Goal: Information Seeking & Learning: Learn about a topic

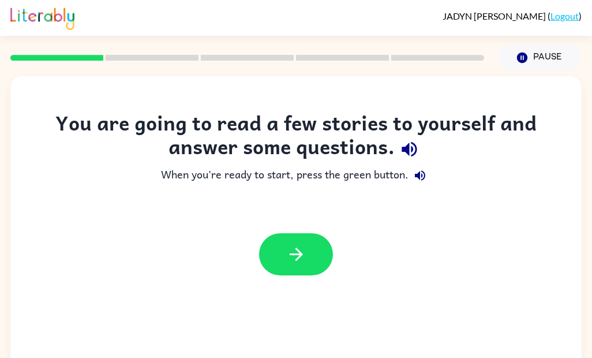
click at [273, 250] on button "button" at bounding box center [296, 254] width 74 height 42
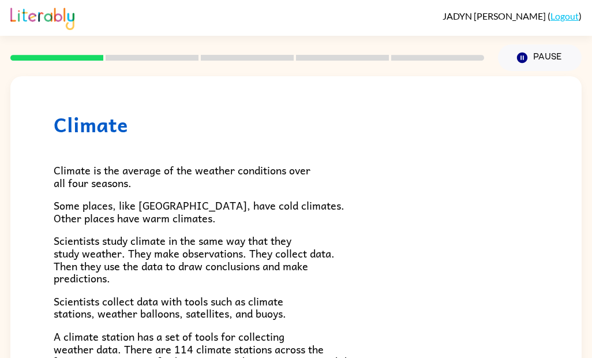
scroll to position [10, 0]
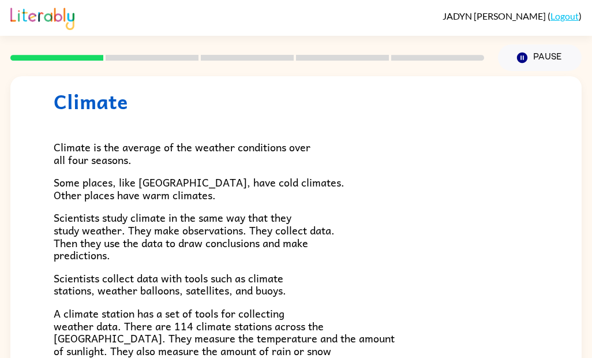
scroll to position [312, 0]
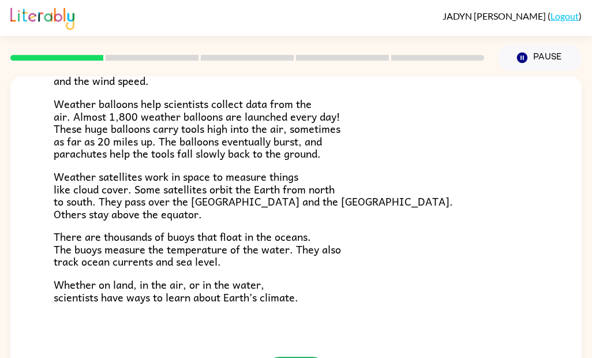
click at [296, 286] on span "Whether on land, in the air, or in the water, scientists have ways to learn abo…" at bounding box center [176, 290] width 245 height 29
click at [296, 285] on span "Whether on land, in the air, or in the water, scientists have ways to learn abo…" at bounding box center [176, 290] width 245 height 29
click at [284, 294] on span "Whether on land, in the air, or in the water, scientists have ways to learn abo…" at bounding box center [176, 290] width 245 height 29
click at [283, 294] on span "Whether on land, in the air, or in the water, scientists have ways to learn abo…" at bounding box center [176, 290] width 245 height 29
click at [282, 285] on span "Whether on land, in the air, or in the water, scientists have ways to learn abo…" at bounding box center [176, 290] width 245 height 29
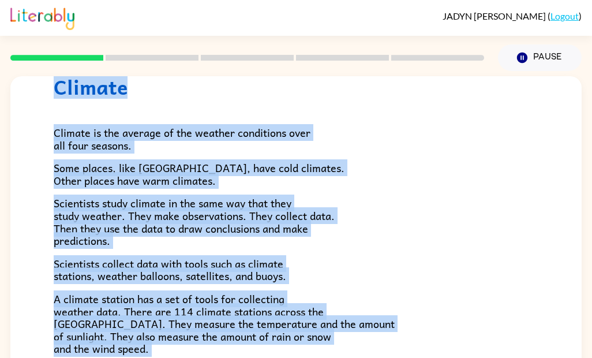
scroll to position [0, 0]
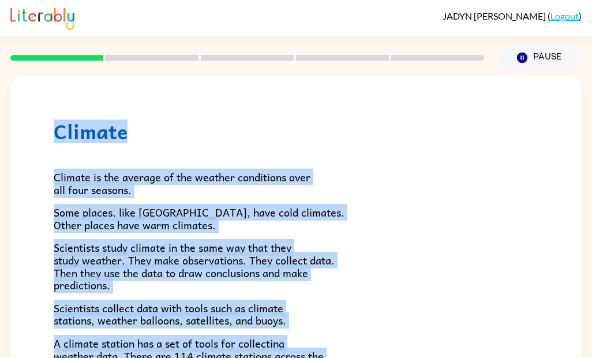
copy div "Climate Climate is the average of the weather conditions over all four seasons.…"
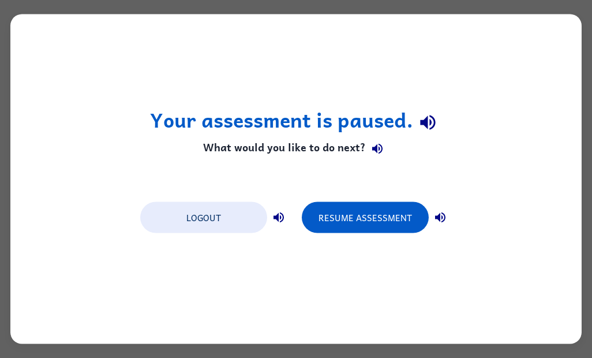
click at [355, 212] on button "Resume Assessment" at bounding box center [365, 217] width 127 height 31
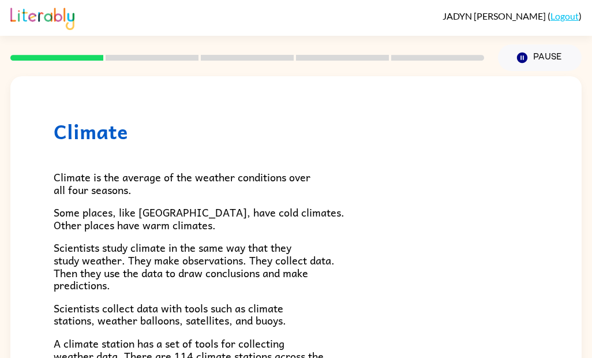
scroll to position [2, 0]
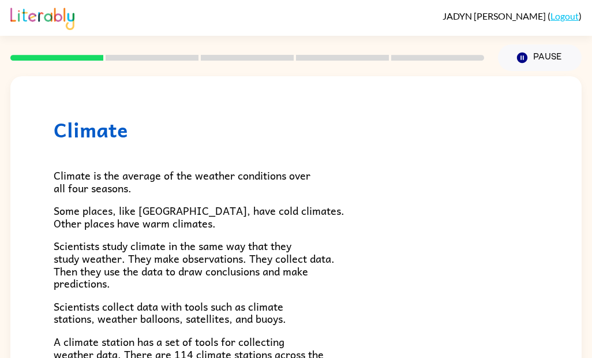
click at [59, 219] on span "Some places, like [GEOGRAPHIC_DATA], have cold climates. Other places have warm…" at bounding box center [199, 216] width 291 height 29
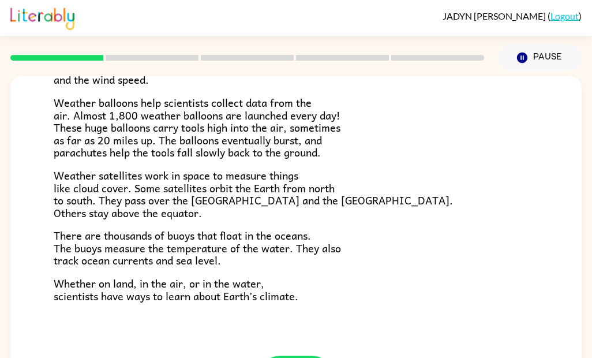
scroll to position [312, 0]
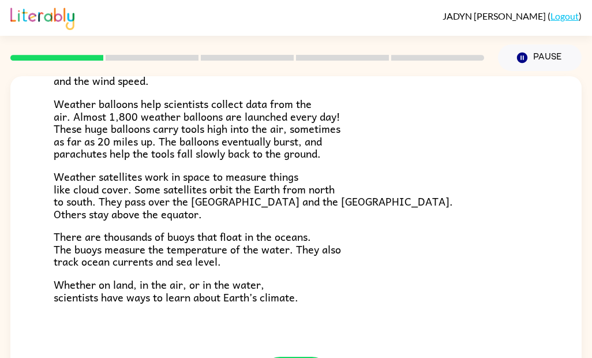
click at [272, 343] on div "Climate Climate is the average of the weather conditions over all four seasons.…" at bounding box center [295, 60] width 571 height 593
click at [280, 344] on div "Climate Climate is the average of the weather conditions over all four seasons.…" at bounding box center [295, 60] width 571 height 593
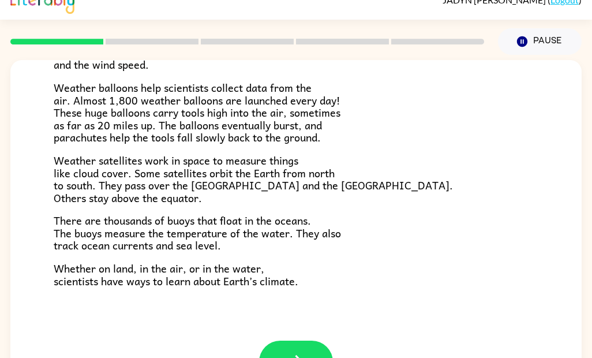
click at [279, 355] on button "button" at bounding box center [296, 361] width 74 height 42
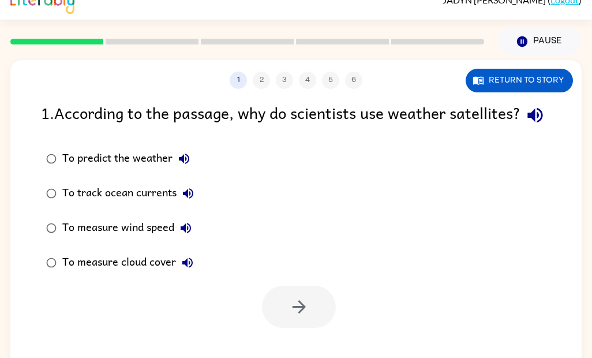
scroll to position [0, 0]
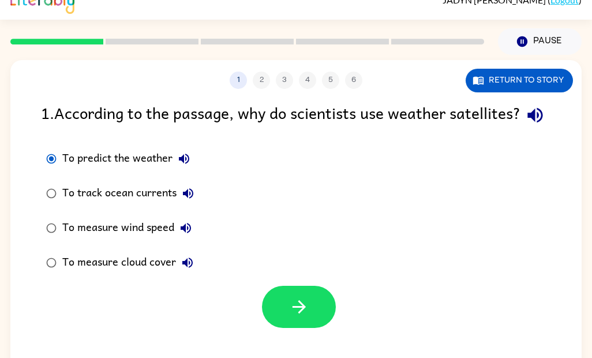
click at [514, 78] on button "Return to story" at bounding box center [519, 81] width 107 height 24
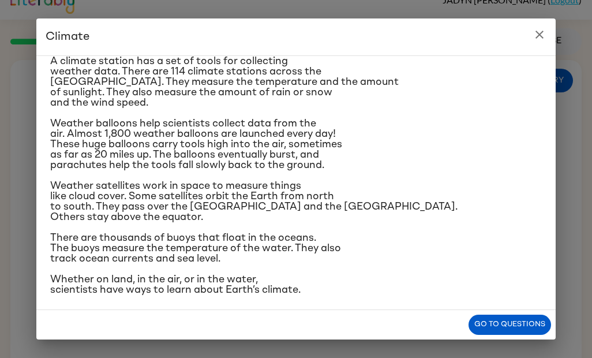
scroll to position [183, 0]
click at [537, 29] on icon "close" at bounding box center [540, 35] width 14 height 14
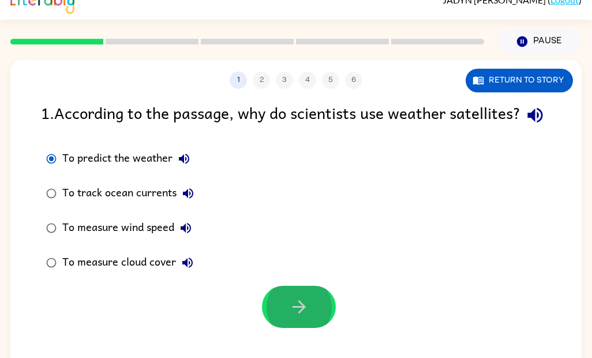
click at [299, 328] on button "button" at bounding box center [299, 307] width 74 height 42
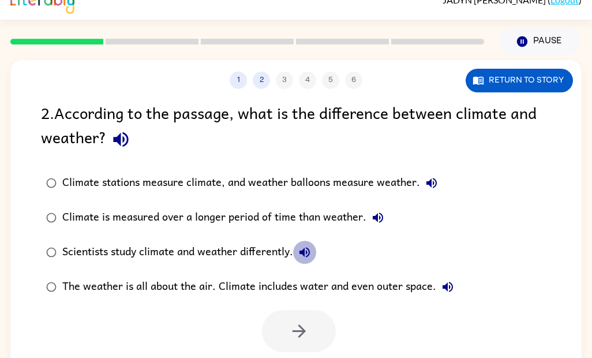
click at [306, 253] on button "Scientists study climate and weather differently." at bounding box center [304, 252] width 23 height 23
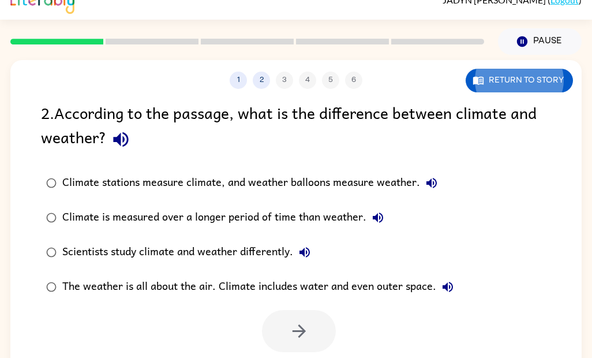
click at [519, 81] on button "Return to story" at bounding box center [519, 81] width 107 height 24
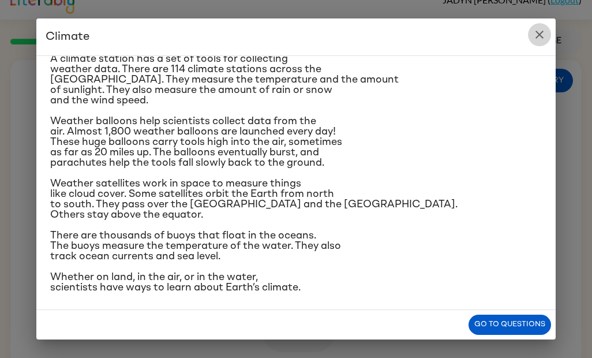
scroll to position [186, 0]
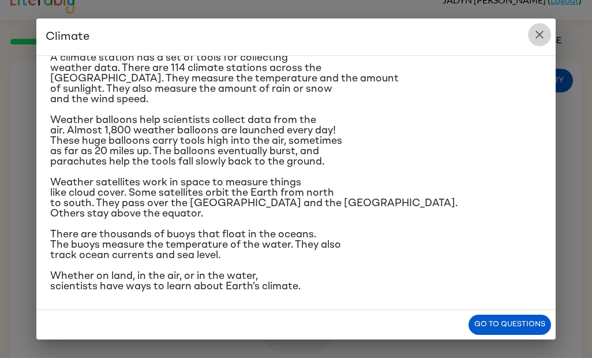
click at [544, 335] on button "Go to questions" at bounding box center [510, 324] width 83 height 20
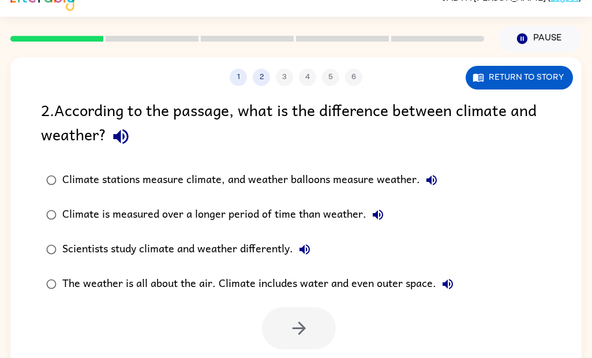
scroll to position [0, 0]
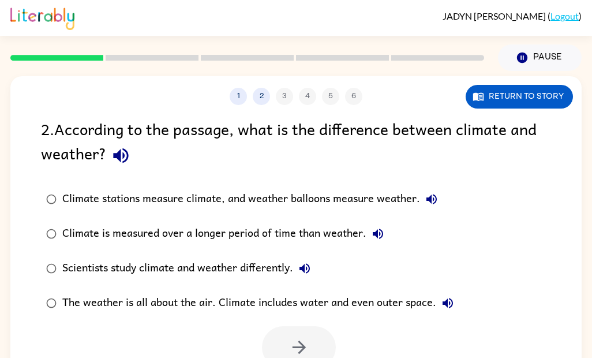
click at [309, 235] on div "Climate is measured over a longer period of time than weather." at bounding box center [225, 233] width 327 height 23
click at [304, 239] on div "Climate is measured over a longer period of time than weather." at bounding box center [225, 233] width 327 height 23
click at [520, 107] on button "Return to story" at bounding box center [519, 97] width 107 height 24
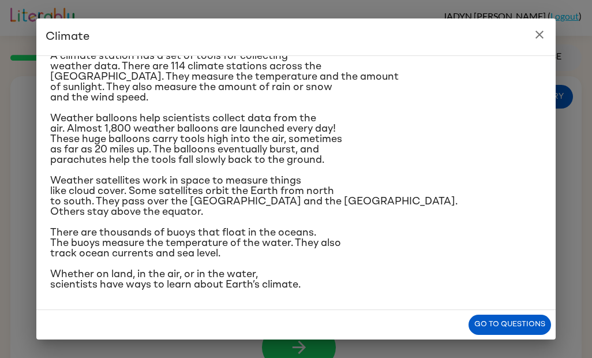
scroll to position [287, 0]
click at [36, 225] on div "Climate Climate is the average of the weather conditions over all four seasons.…" at bounding box center [296, 179] width 592 height 358
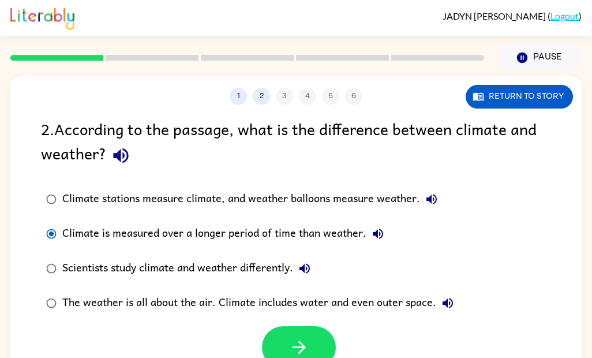
click at [511, 101] on button "Return to story" at bounding box center [519, 97] width 107 height 24
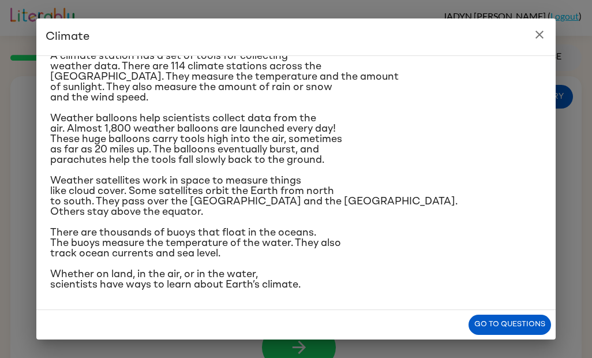
scroll to position [212, 0]
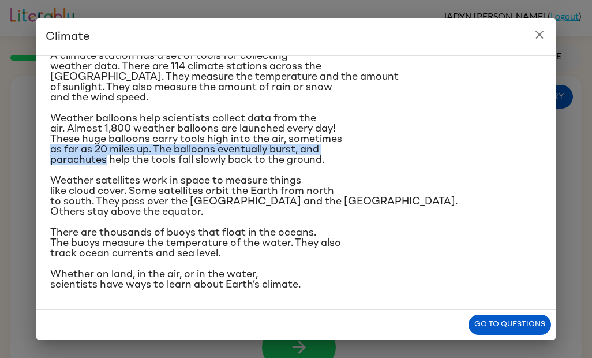
click at [63, 217] on span "Weather satellites work in space to measure things like cloud cover. Some satel…" at bounding box center [253, 196] width 407 height 42
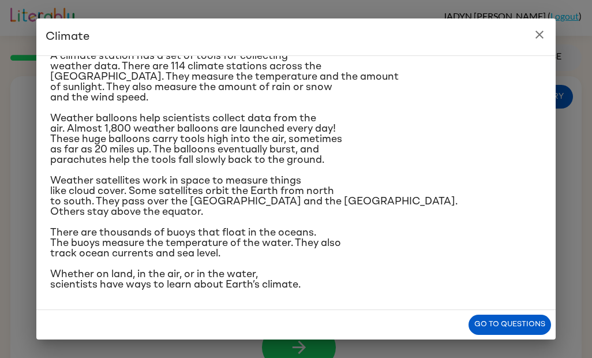
scroll to position [190, 0]
click at [546, 30] on button "close" at bounding box center [539, 34] width 23 height 23
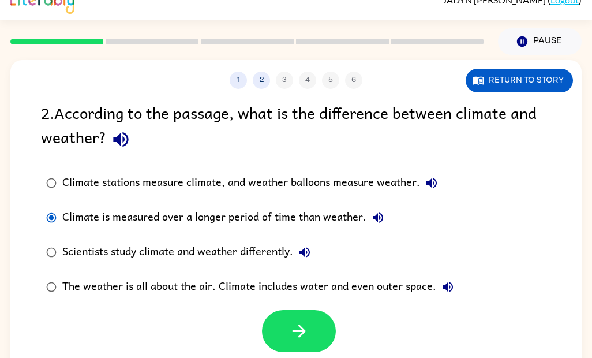
scroll to position [16, 0]
click at [35, 238] on label "Scientists study climate and weather differently." at bounding box center [250, 252] width 430 height 35
click at [26, 220] on div "2 . According to the passage, what is the difference between climate and weathe…" at bounding box center [295, 226] width 571 height 252
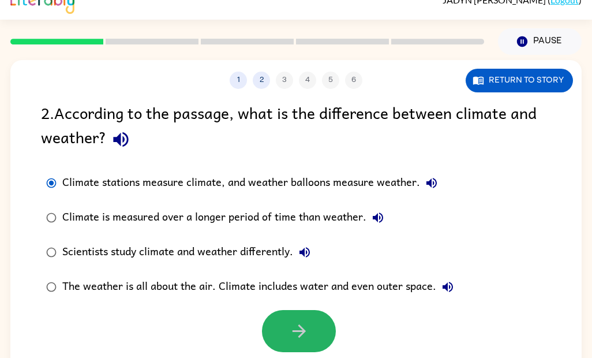
click at [280, 333] on button "button" at bounding box center [299, 331] width 74 height 42
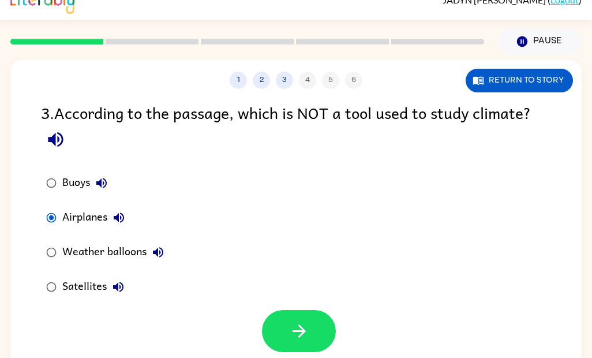
click at [283, 329] on button "button" at bounding box center [299, 331] width 74 height 42
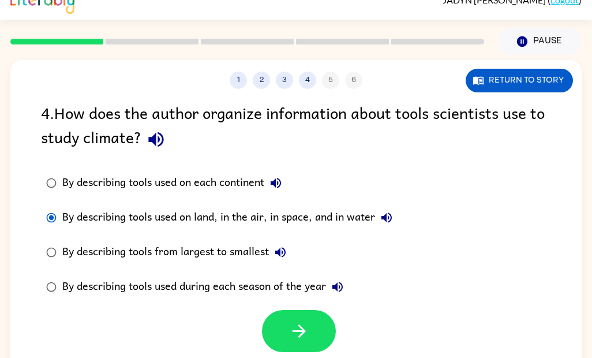
click at [304, 320] on button "button" at bounding box center [299, 331] width 74 height 42
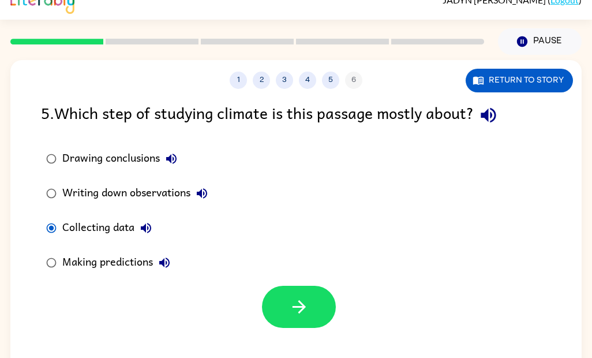
click at [288, 305] on button "button" at bounding box center [299, 307] width 74 height 42
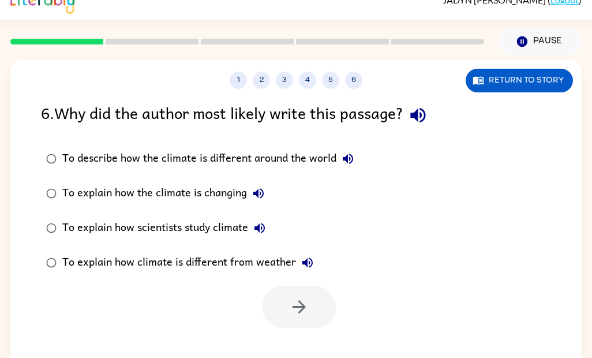
click at [63, 224] on div "To explain how scientists study climate" at bounding box center [166, 227] width 209 height 23
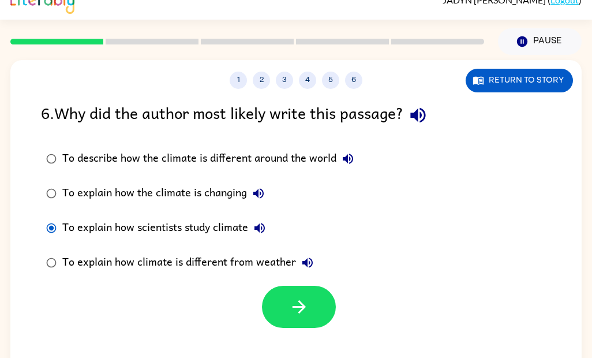
click at [63, 224] on div "To explain how scientists study climate" at bounding box center [166, 227] width 209 height 23
click at [296, 316] on icon "button" at bounding box center [299, 307] width 20 height 20
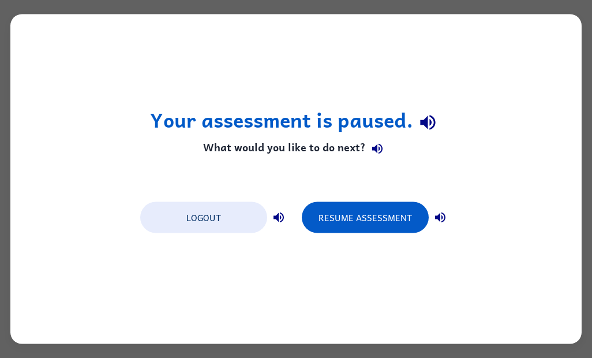
scroll to position [0, 0]
click at [360, 213] on button "Resume Assessment" at bounding box center [365, 217] width 127 height 31
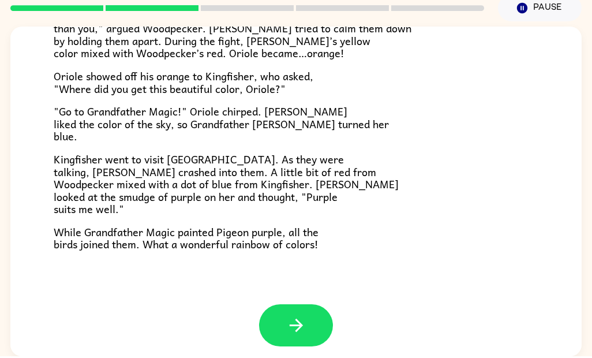
scroll to position [288, 0]
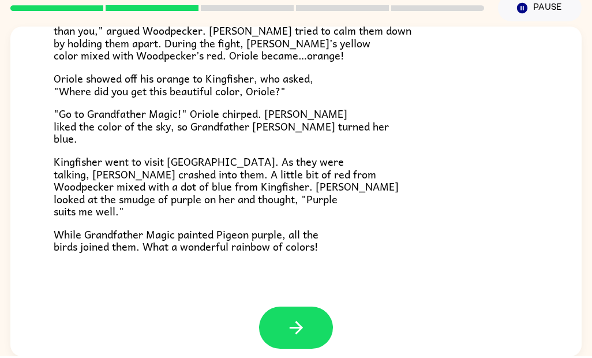
click at [284, 308] on button "button" at bounding box center [296, 329] width 74 height 42
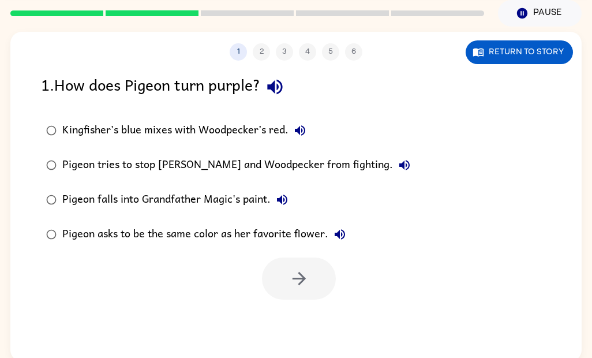
scroll to position [44, 0]
click at [500, 50] on button "Return to story" at bounding box center [519, 52] width 107 height 24
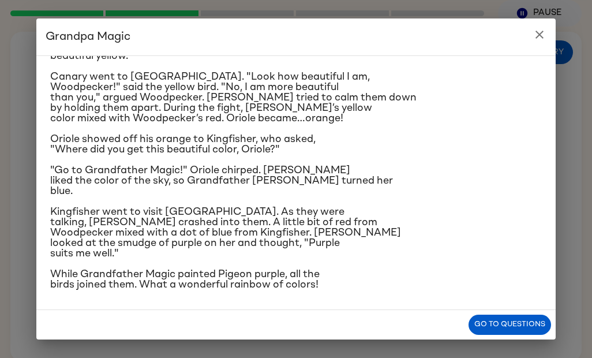
scroll to position [260, 0]
click at [537, 324] on button "Go to questions" at bounding box center [510, 324] width 83 height 20
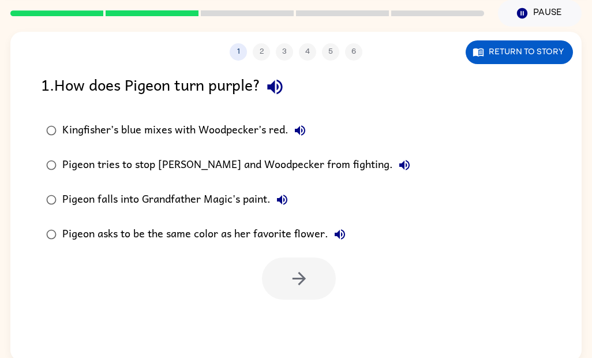
click at [539, 48] on button "Return to story" at bounding box center [519, 52] width 107 height 24
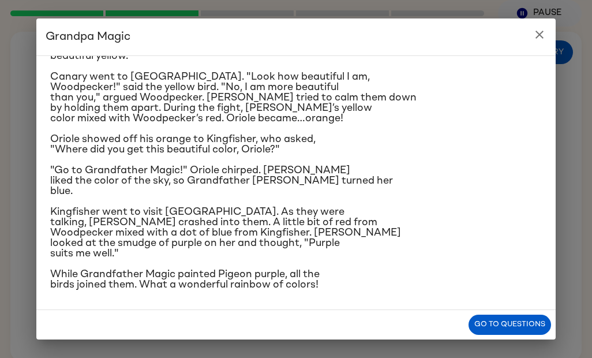
click at [20, 289] on div "Grandpa Magic Once upon a time, all birds were white. "Make me beautiful, Grand…" at bounding box center [296, 179] width 592 height 358
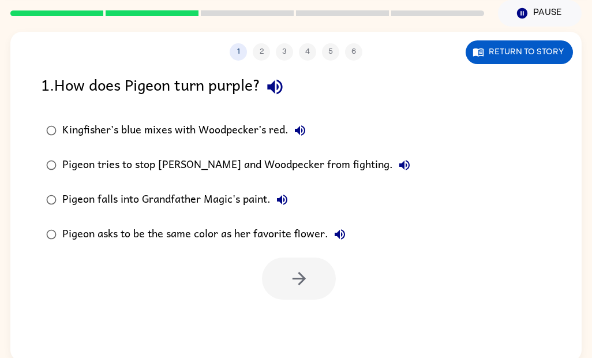
click at [21, 286] on div at bounding box center [295, 276] width 571 height 48
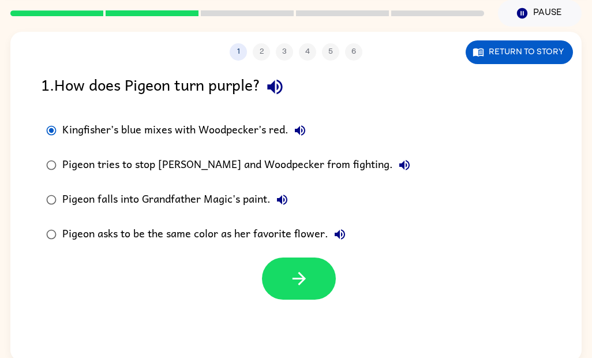
click at [284, 276] on button "button" at bounding box center [299, 278] width 74 height 42
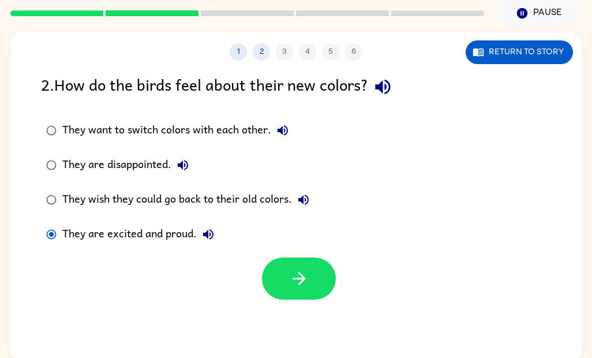
click at [277, 291] on button "button" at bounding box center [299, 278] width 74 height 42
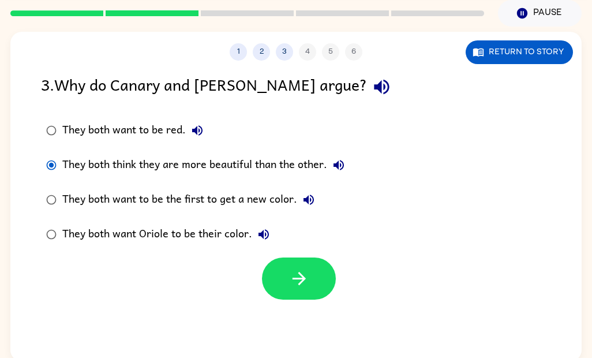
click at [308, 283] on icon "button" at bounding box center [299, 278] width 20 height 20
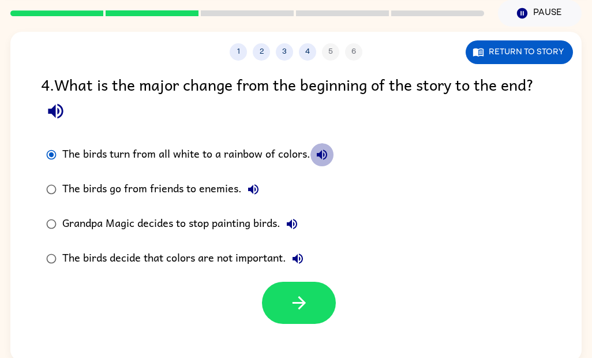
click at [261, 314] on div at bounding box center [295, 300] width 571 height 48
click at [289, 303] on icon "button" at bounding box center [299, 303] width 20 height 20
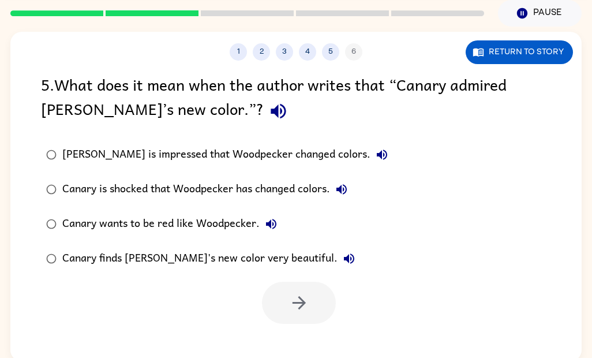
click at [292, 51] on button "3" at bounding box center [284, 51] width 17 height 17
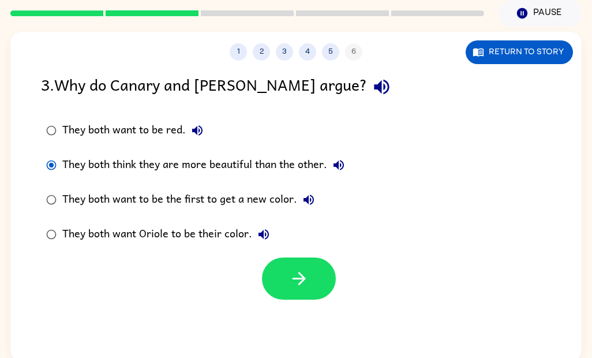
click at [291, 51] on button "3" at bounding box center [284, 51] width 17 height 17
click at [331, 59] on button "5" at bounding box center [330, 51] width 17 height 17
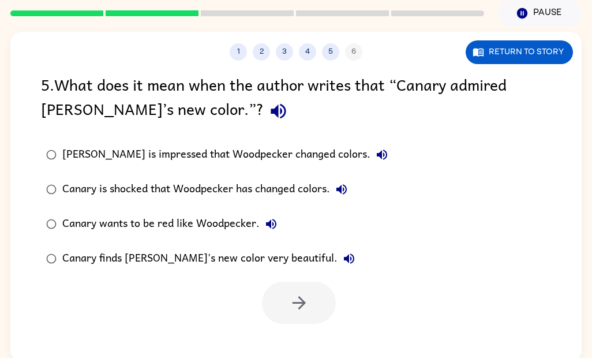
click at [353, 51] on div "1 2 3 4 5 6" at bounding box center [295, 51] width 571 height 17
click at [58, 175] on label "Canary is shocked that Woodpecker has changed colors." at bounding box center [217, 189] width 365 height 35
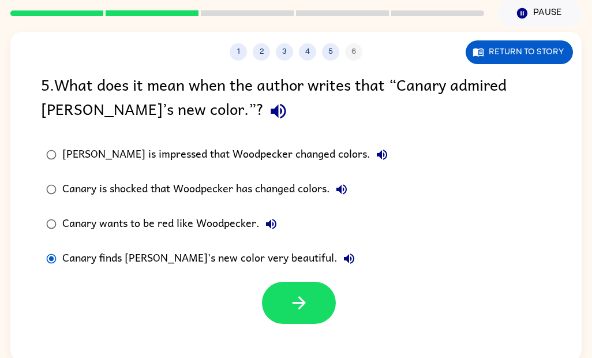
scroll to position [44, 0]
click at [300, 295] on icon "button" at bounding box center [299, 303] width 20 height 20
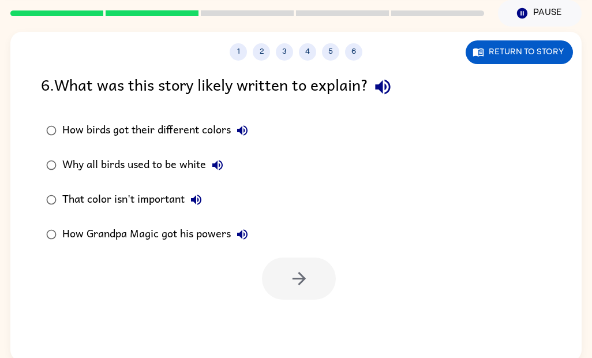
click at [40, 137] on label "How birds got their different colors" at bounding box center [147, 130] width 225 height 35
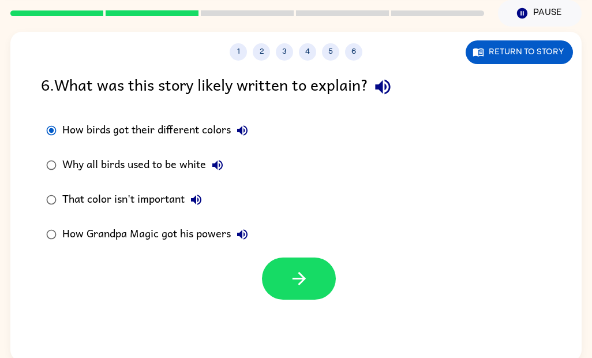
click at [76, 163] on div "Why all birds used to be white" at bounding box center [145, 164] width 167 height 23
click at [69, 213] on label "That color isn't important" at bounding box center [147, 199] width 225 height 35
click at [296, 294] on button "button" at bounding box center [299, 278] width 74 height 42
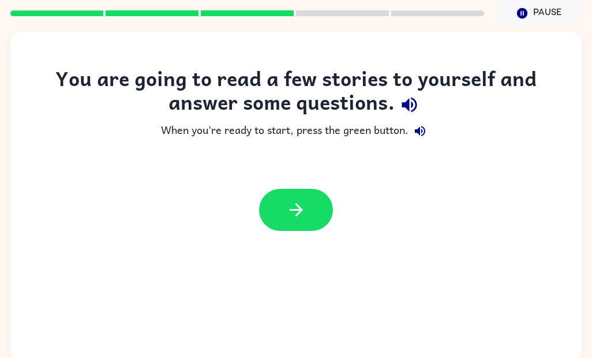
click at [317, 209] on button "button" at bounding box center [296, 210] width 74 height 42
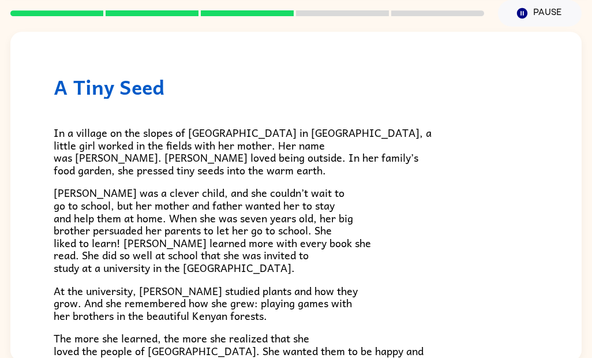
click at [39, 182] on div "A Tiny Seed In a village on the slopes of [GEOGRAPHIC_DATA] in [GEOGRAPHIC_DATA…" at bounding box center [295, 329] width 571 height 595
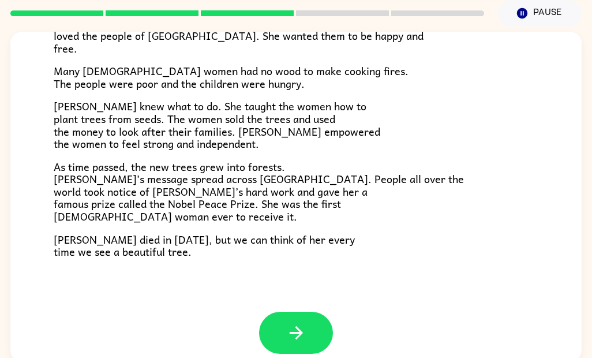
scroll to position [314, 0]
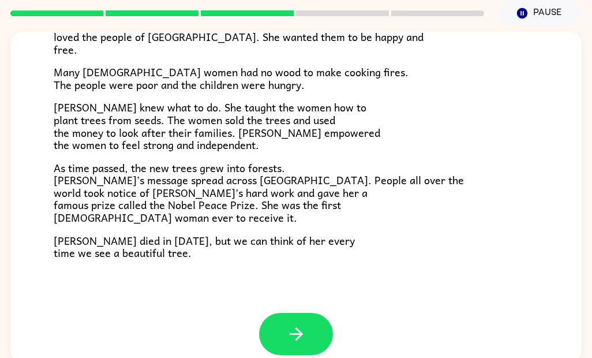
click at [284, 324] on button "button" at bounding box center [296, 334] width 74 height 42
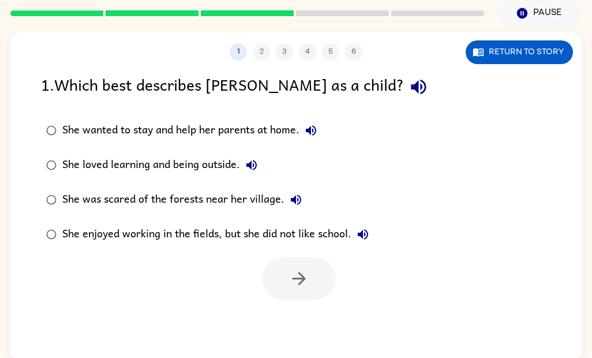
scroll to position [0, 0]
click at [22, 207] on div "1 . Which best describes [PERSON_NAME] as a child? She wanted to stay and help …" at bounding box center [295, 185] width 571 height 227
click at [536, 56] on button "Return to story" at bounding box center [519, 52] width 107 height 24
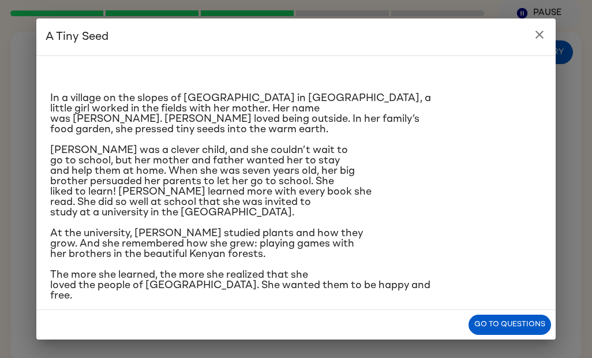
click at [546, 32] on button "close" at bounding box center [539, 34] width 23 height 23
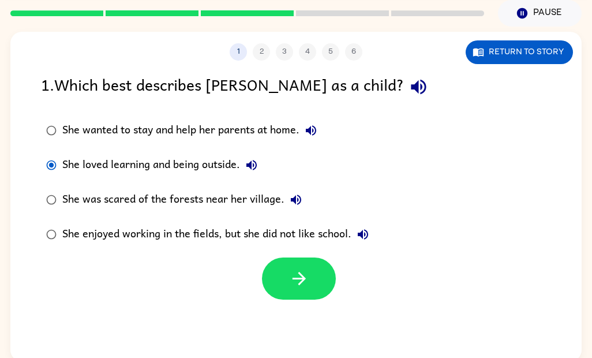
click at [282, 274] on button "button" at bounding box center [299, 278] width 74 height 42
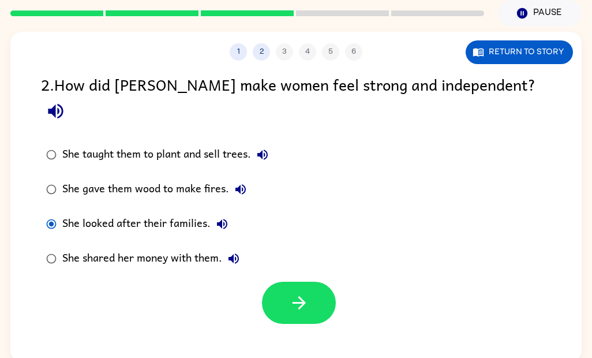
click at [294, 293] on icon "button" at bounding box center [299, 303] width 20 height 20
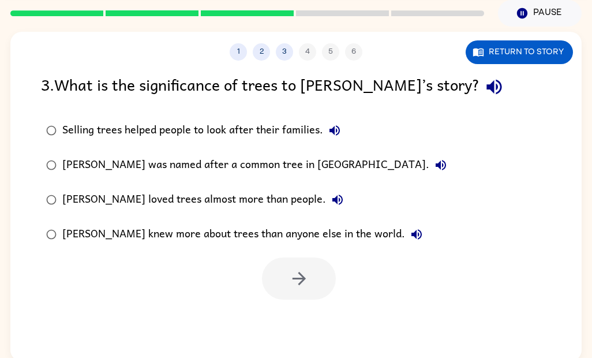
click at [79, 175] on div "[PERSON_NAME] was named after a common tree in [GEOGRAPHIC_DATA]." at bounding box center [257, 164] width 390 height 23
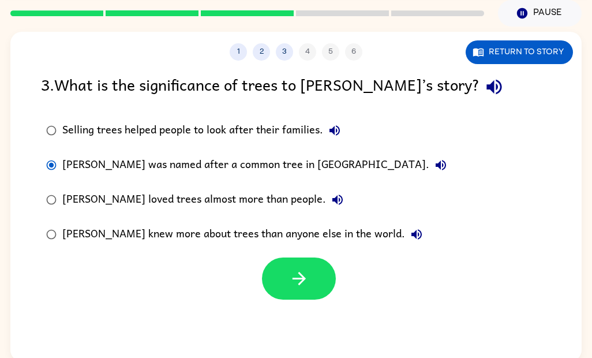
click at [289, 286] on icon "button" at bounding box center [299, 278] width 20 height 20
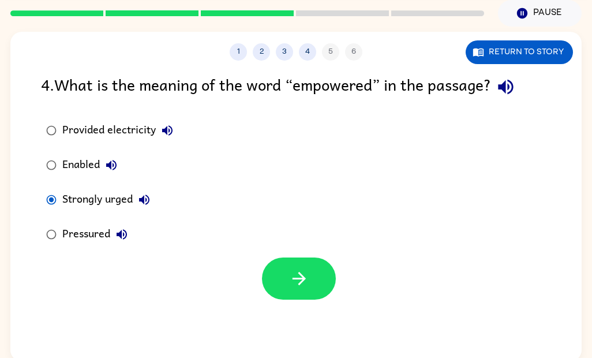
click at [272, 283] on button "button" at bounding box center [299, 278] width 74 height 42
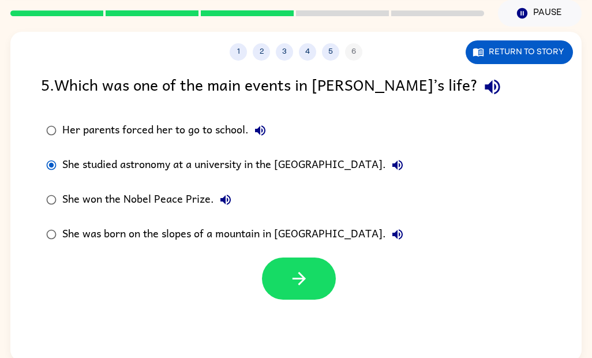
click at [291, 285] on icon "button" at bounding box center [299, 278] width 20 height 20
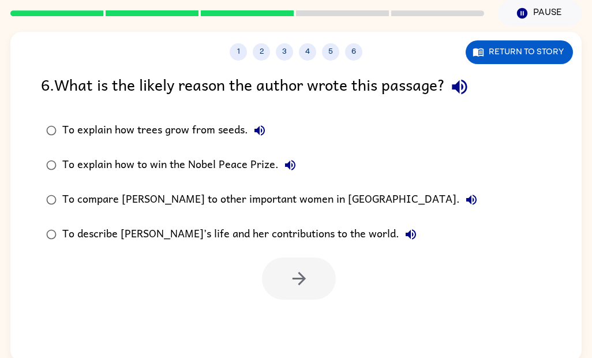
click at [94, 241] on div "To describe [PERSON_NAME]’s life and her contributions to the world." at bounding box center [242, 234] width 360 height 23
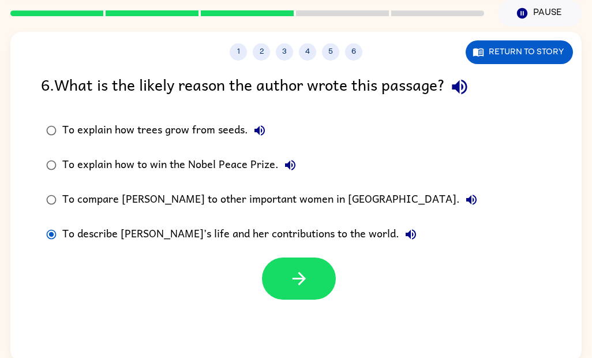
click at [305, 292] on button "button" at bounding box center [299, 278] width 74 height 42
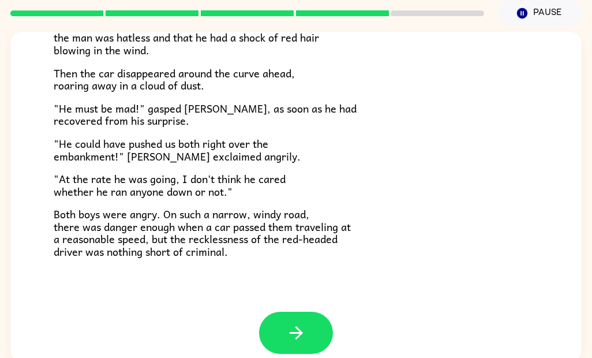
scroll to position [310, 0]
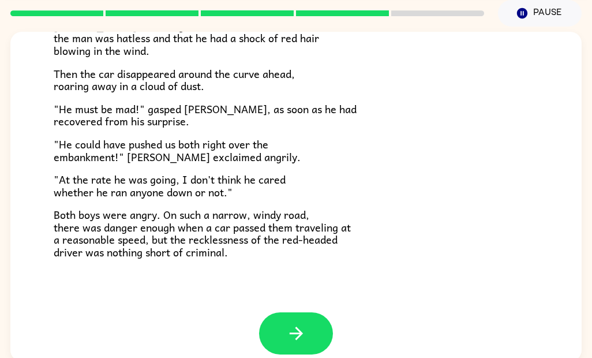
click at [310, 320] on button "button" at bounding box center [296, 333] width 74 height 42
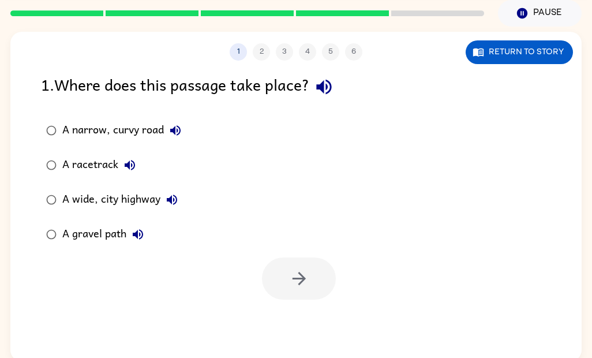
click at [531, 59] on button "Return to story" at bounding box center [519, 52] width 107 height 24
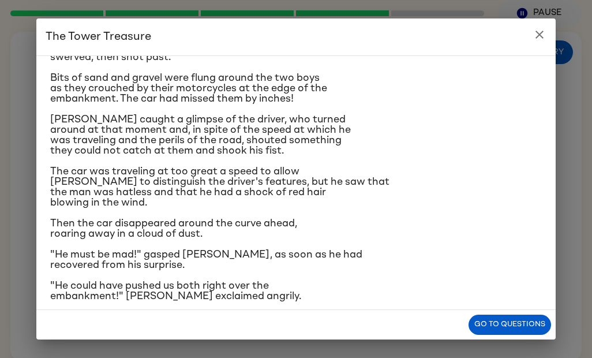
scroll to position [92, 0]
click at [470, 208] on p "The car was traveling at too great a speed to allow [PERSON_NAME] to distinguis…" at bounding box center [296, 188] width 492 height 42
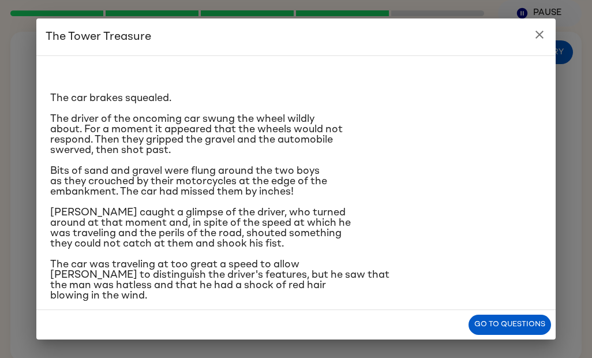
scroll to position [0, 0]
click at [560, 173] on div "The Tower Treasure The car brakes squealed. The driver of the oncoming car swun…" at bounding box center [296, 179] width 592 height 358
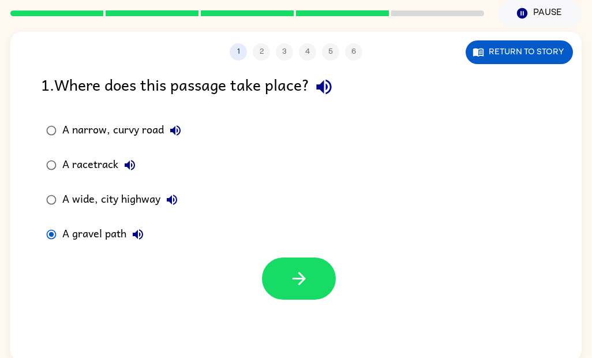
click at [297, 283] on icon "button" at bounding box center [299, 278] width 20 height 20
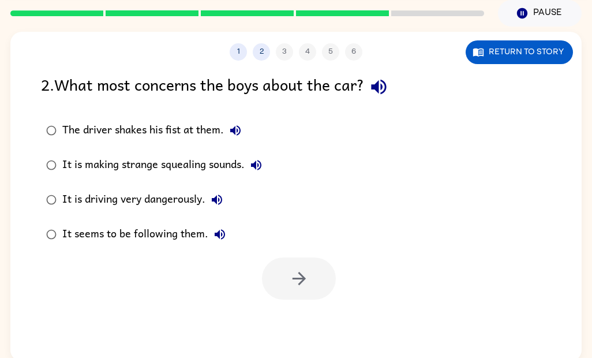
click at [510, 59] on button "Return to story" at bounding box center [519, 52] width 107 height 24
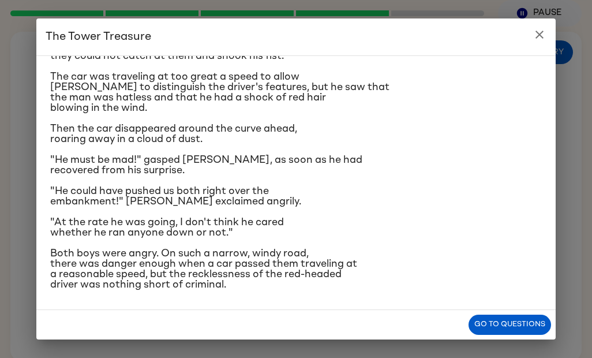
scroll to position [272, 0]
click at [533, 36] on icon "close" at bounding box center [540, 35] width 14 height 14
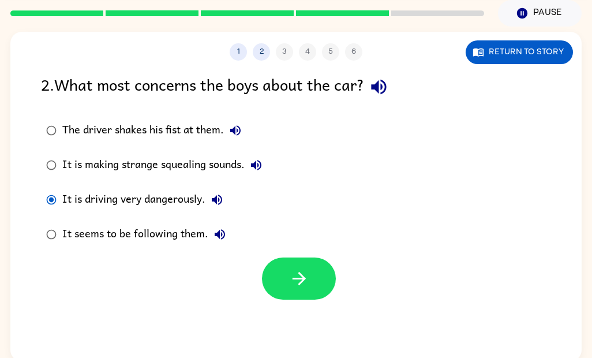
click at [300, 288] on icon "button" at bounding box center [299, 278] width 20 height 20
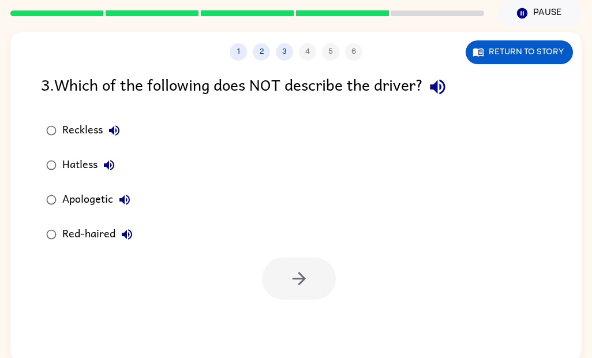
click at [300, 287] on div at bounding box center [299, 278] width 74 height 42
click at [297, 282] on div at bounding box center [299, 278] width 74 height 42
click at [508, 63] on button "Return to story" at bounding box center [519, 52] width 107 height 24
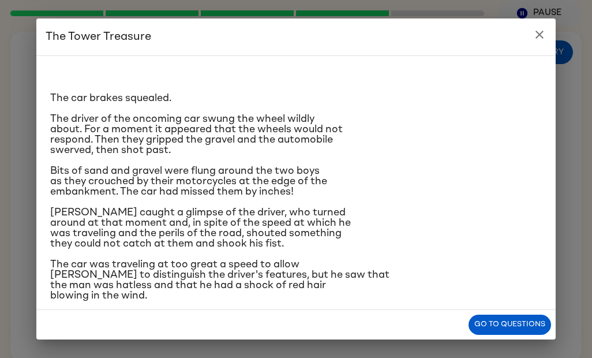
click at [509, 65] on div "The car brakes squealed. The driver of the oncoming car swung the wheel wildly …" at bounding box center [295, 182] width 519 height 254
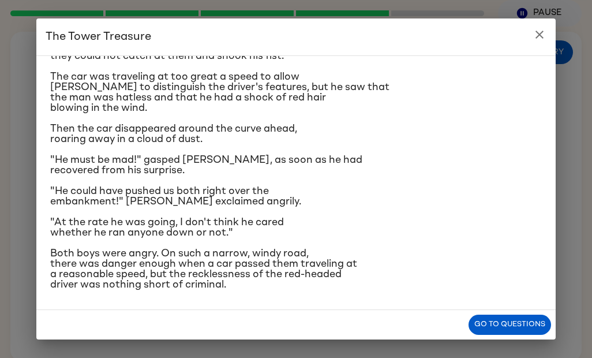
scroll to position [259, 0]
click at [82, 335] on div "Go to questions" at bounding box center [295, 324] width 519 height 29
click at [524, 34] on h2 "The Tower Treasure" at bounding box center [295, 36] width 519 height 37
click at [539, 32] on icon "close" at bounding box center [540, 35] width 14 height 14
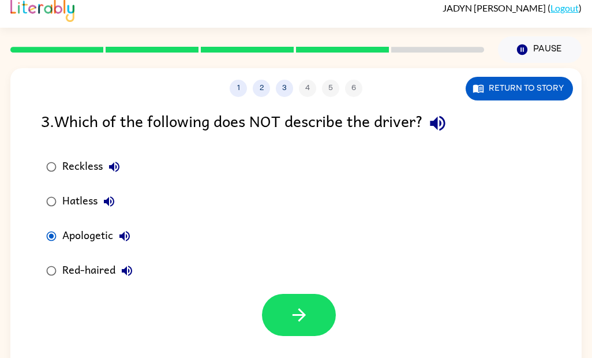
scroll to position [0, 0]
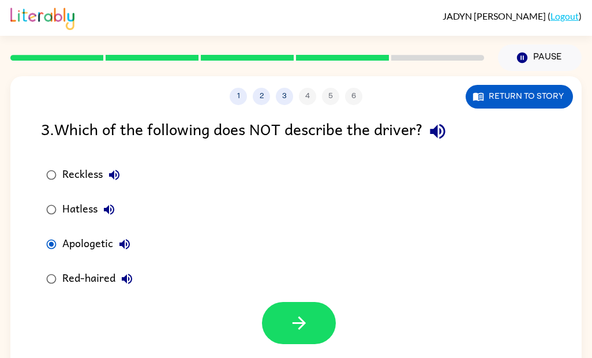
click at [299, 317] on icon "button" at bounding box center [298, 322] width 13 height 13
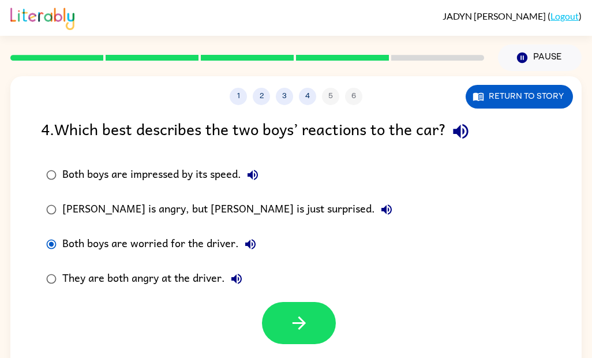
click at [55, 264] on label "They are both angry at the driver." at bounding box center [219, 278] width 369 height 35
click at [299, 325] on icon "button" at bounding box center [299, 323] width 20 height 20
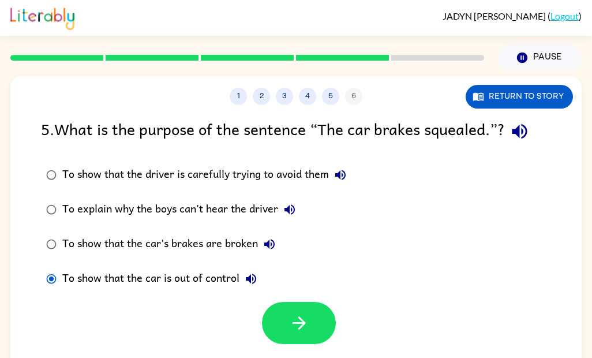
click at [303, 316] on icon "button" at bounding box center [299, 323] width 20 height 20
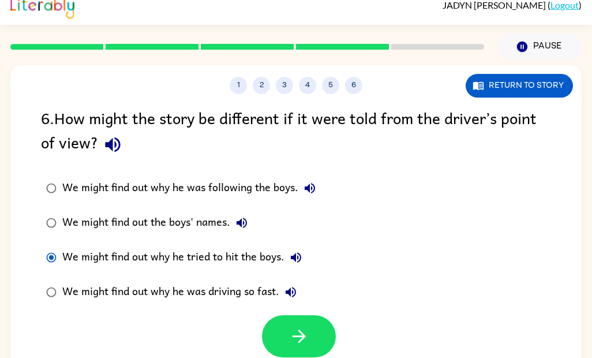
scroll to position [12, 0]
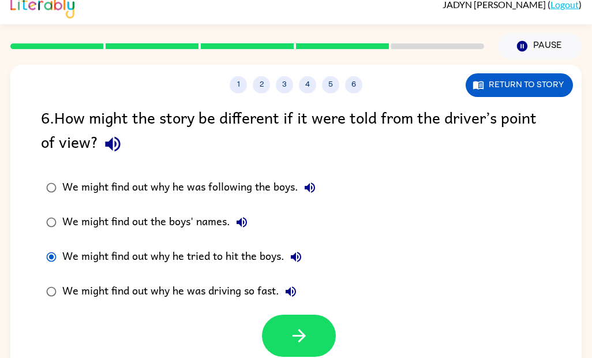
click at [299, 300] on button "We might find out why he was driving so fast." at bounding box center [290, 291] width 23 height 23
click at [298, 332] on icon "button" at bounding box center [299, 335] width 20 height 20
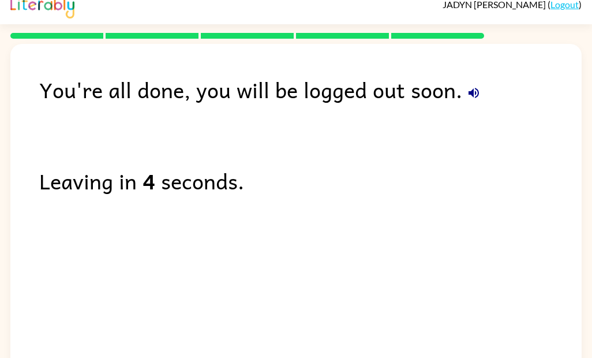
click at [379, 321] on div "You're all done, you will be logged out soon. Leaving in 4 seconds." at bounding box center [295, 206] width 571 height 324
